Goal: Navigation & Orientation: Understand site structure

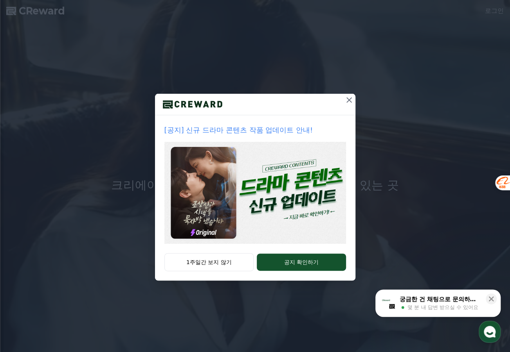
click at [347, 101] on icon at bounding box center [348, 99] width 9 height 9
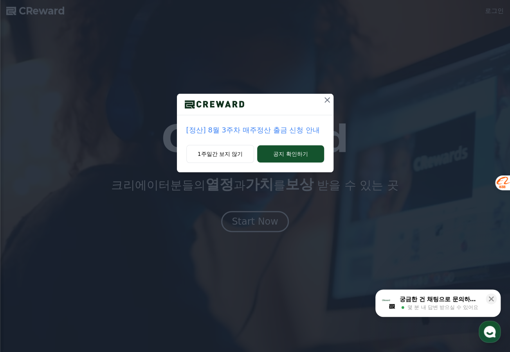
click at [330, 101] on icon at bounding box center [326, 99] width 9 height 9
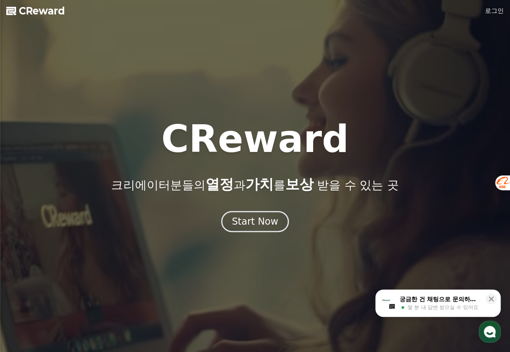
click at [489, 14] on link "로그인" at bounding box center [494, 10] width 19 height 9
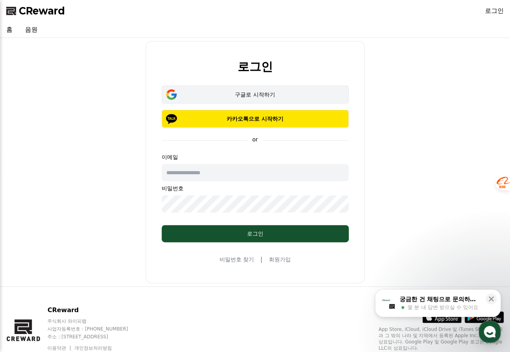
click at [234, 93] on div "구글로 시작하기" at bounding box center [255, 95] width 164 height 8
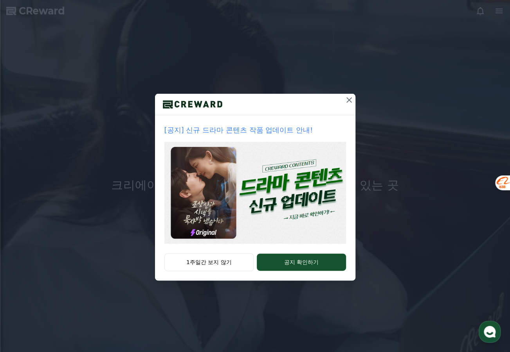
click at [346, 100] on icon at bounding box center [348, 99] width 9 height 9
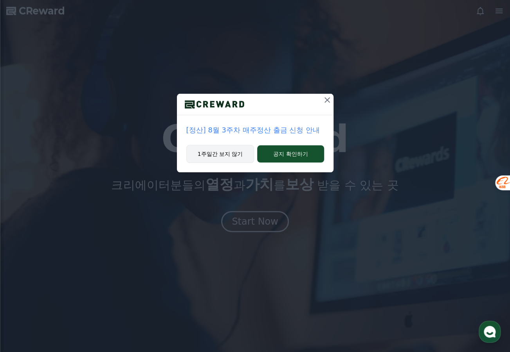
click at [240, 150] on button "1주일간 보지 않기" at bounding box center [220, 154] width 68 height 18
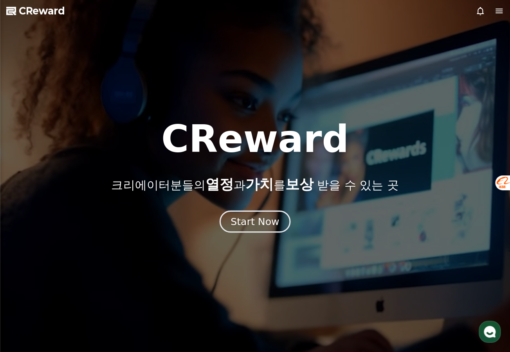
click at [252, 224] on div "Start Now" at bounding box center [254, 221] width 48 height 13
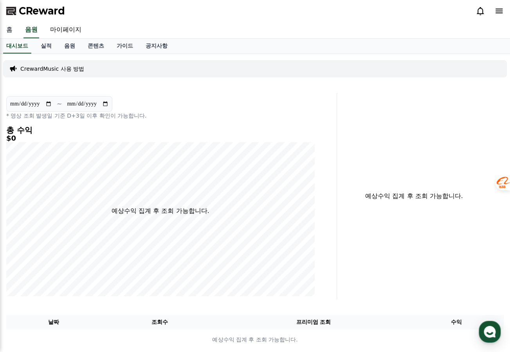
click at [15, 30] on link "홈" at bounding box center [9, 30] width 19 height 16
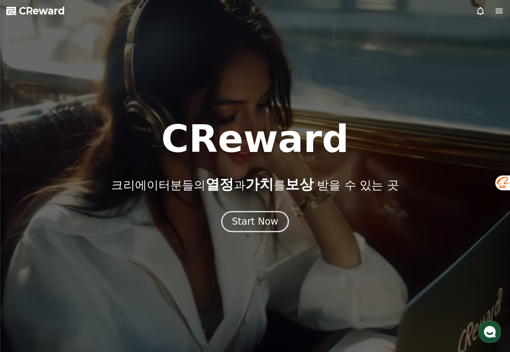
click at [17, 15] on link "CReward" at bounding box center [35, 11] width 59 height 13
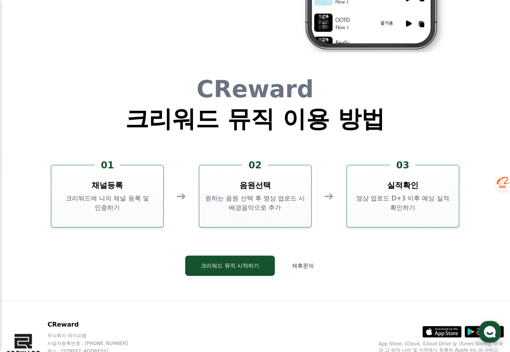
scroll to position [2119, 0]
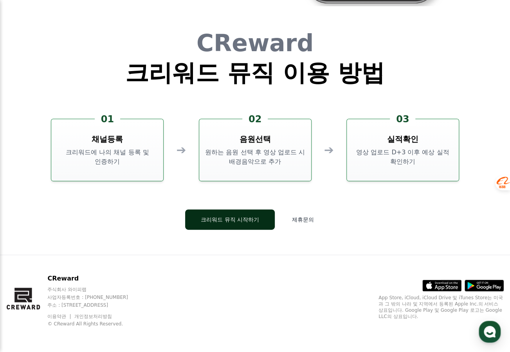
click at [216, 228] on button "크리워드 뮤직 시작하기" at bounding box center [230, 220] width 90 height 20
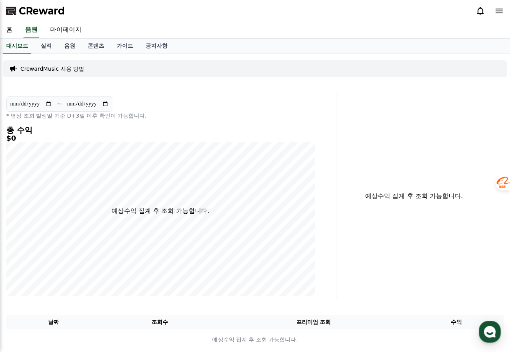
click at [68, 46] on link "음원" at bounding box center [69, 46] width 23 height 15
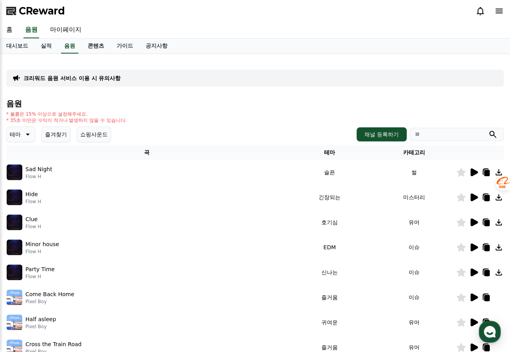
click at [92, 46] on link "콘텐츠" at bounding box center [95, 46] width 29 height 15
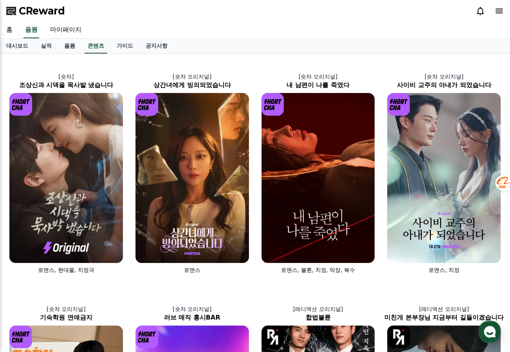
click at [72, 45] on link "음원" at bounding box center [69, 46] width 23 height 15
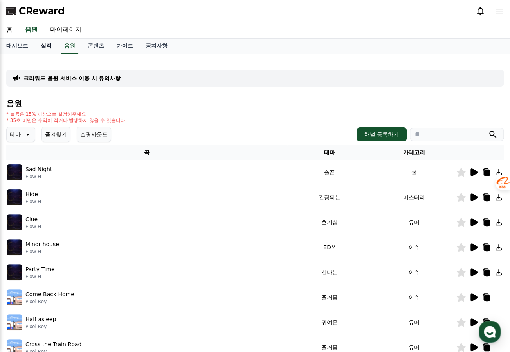
click at [50, 46] on link "실적" at bounding box center [45, 46] width 23 height 15
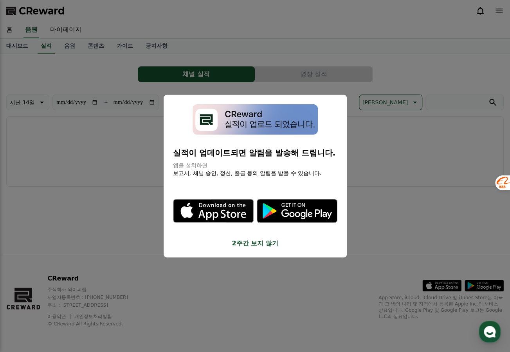
click at [90, 47] on button "close modal" at bounding box center [255, 176] width 510 height 352
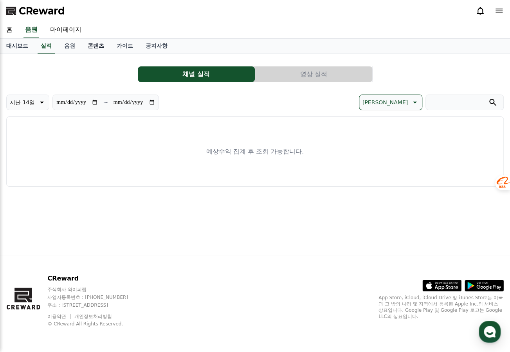
click at [99, 46] on link "콘텐츠" at bounding box center [95, 46] width 29 height 15
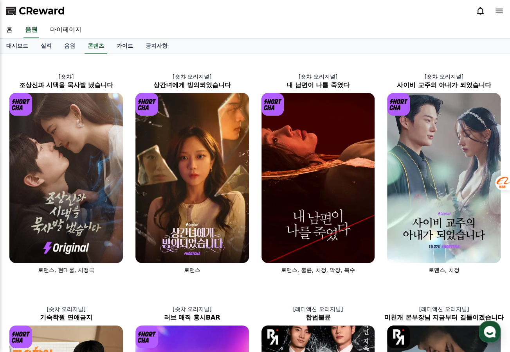
click at [128, 45] on link "가이드" at bounding box center [124, 46] width 29 height 15
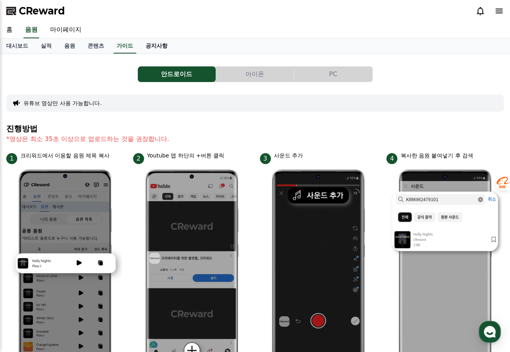
click at [161, 41] on link "공지사항" at bounding box center [156, 46] width 34 height 15
